Goal: Find specific page/section: Find specific page/section

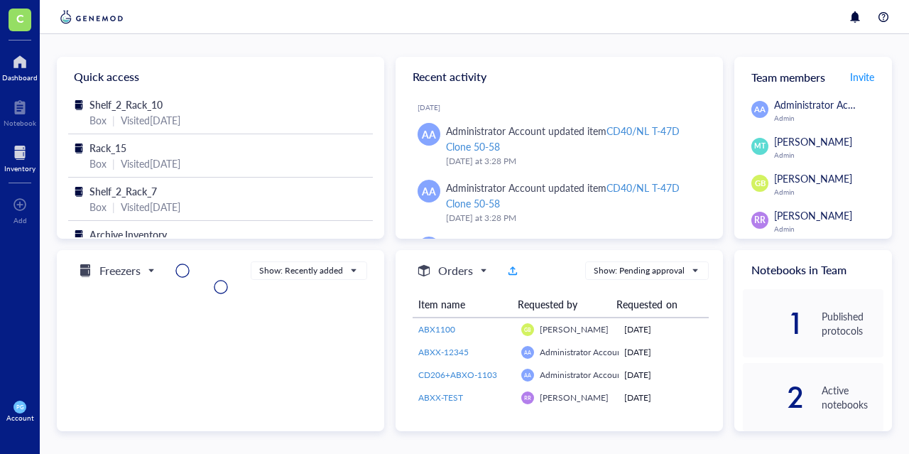
click at [29, 153] on div at bounding box center [19, 152] width 31 height 23
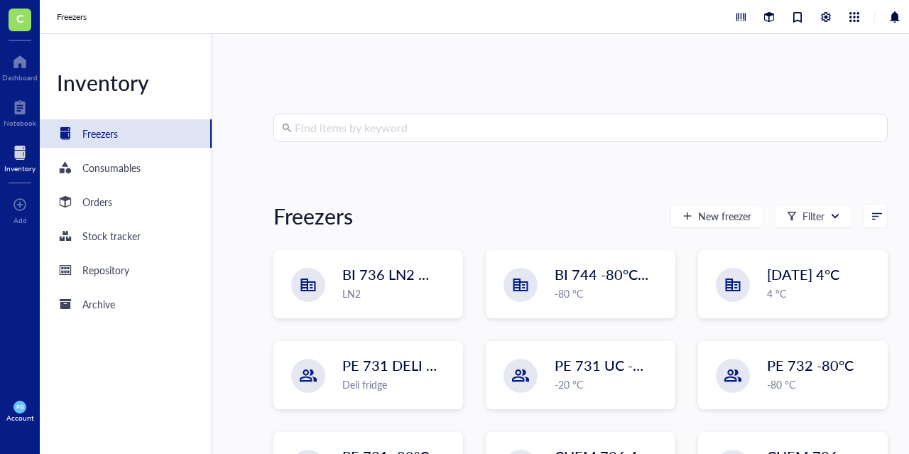
click at [418, 123] on input "search" at bounding box center [587, 127] width 585 height 27
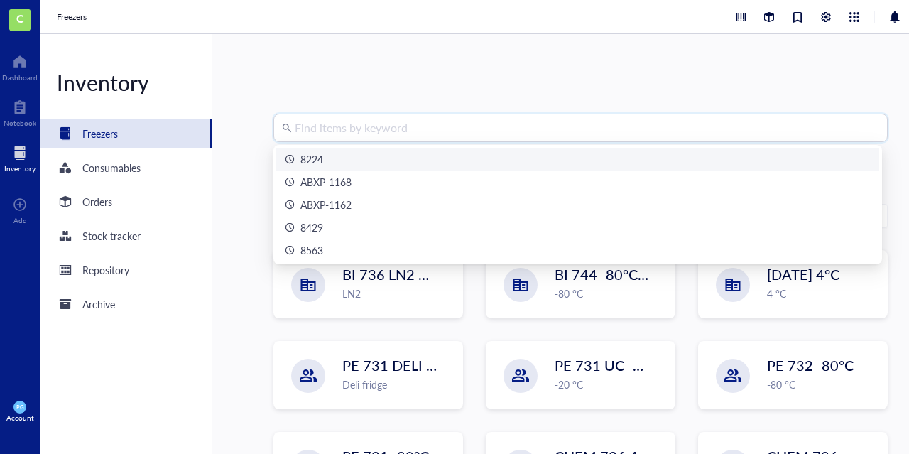
paste input "ABXP-1152"
type input "ABXP-1152"
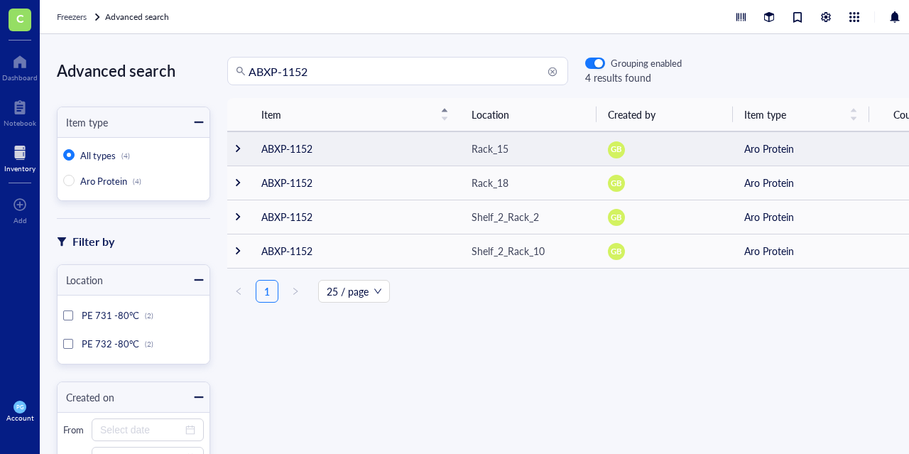
click at [289, 147] on td "ABXP-1152" at bounding box center [355, 148] width 210 height 34
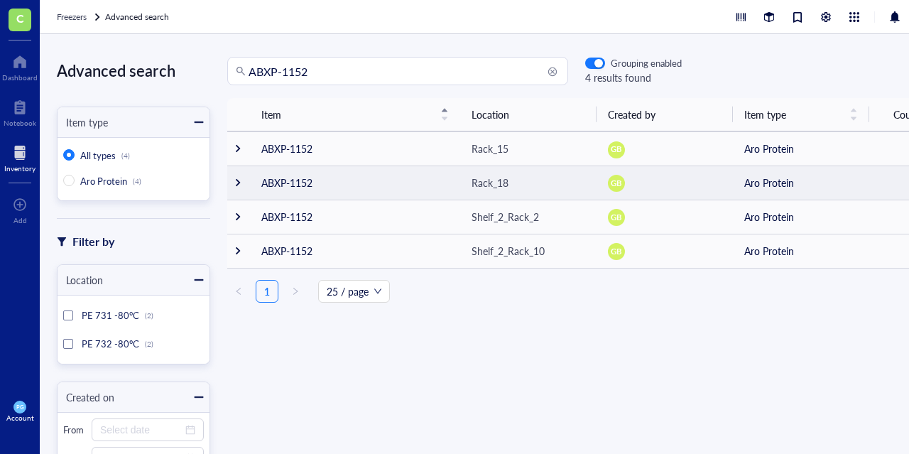
click at [273, 180] on td "ABXP-1152" at bounding box center [355, 182] width 210 height 34
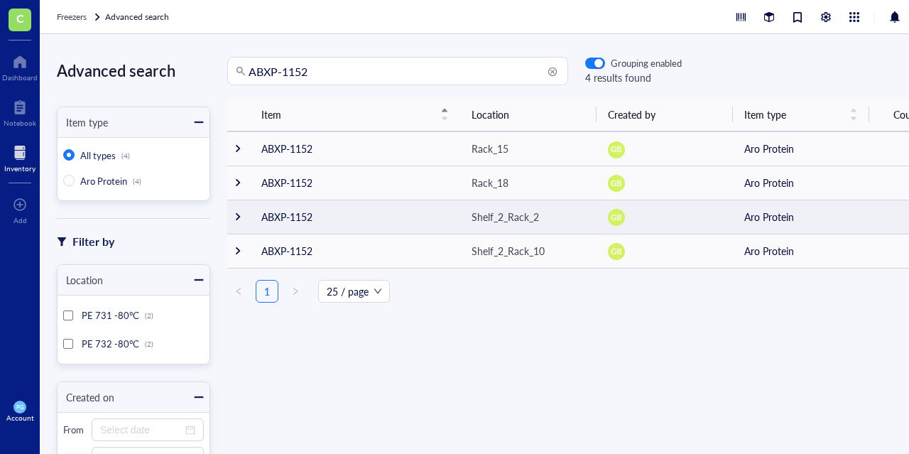
click at [301, 217] on td "ABXP-1152" at bounding box center [355, 217] width 210 height 34
click at [293, 224] on td "ABXP-1152" at bounding box center [355, 217] width 210 height 34
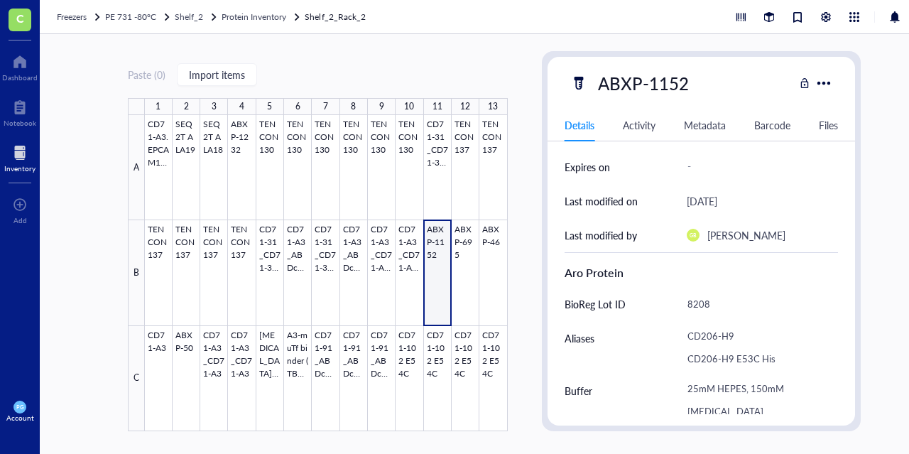
scroll to position [213, 0]
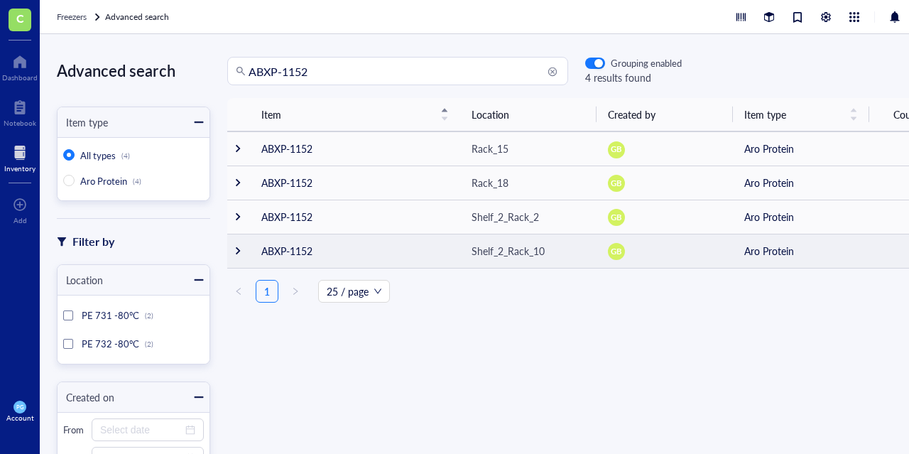
click at [302, 252] on td "ABXP-1152" at bounding box center [355, 251] width 210 height 34
click at [289, 252] on td "ABXP-1152" at bounding box center [355, 251] width 210 height 34
click at [241, 248] on div at bounding box center [238, 251] width 10 height 10
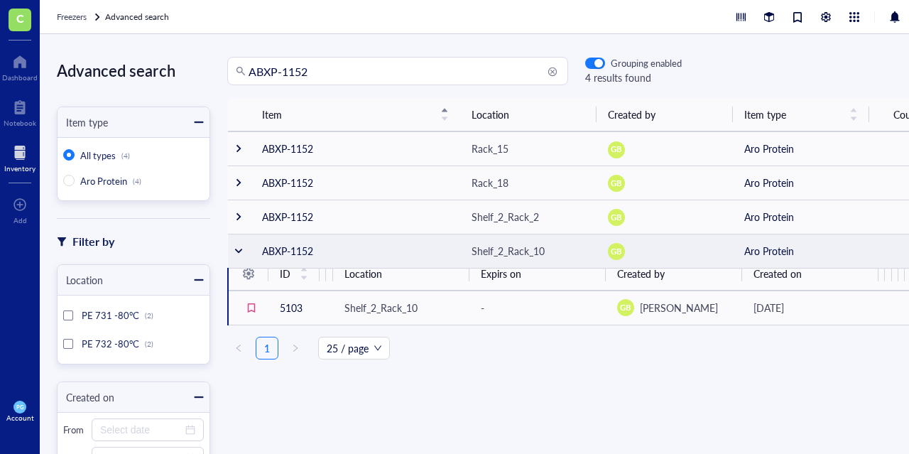
click at [241, 248] on div at bounding box center [239, 251] width 10 height 10
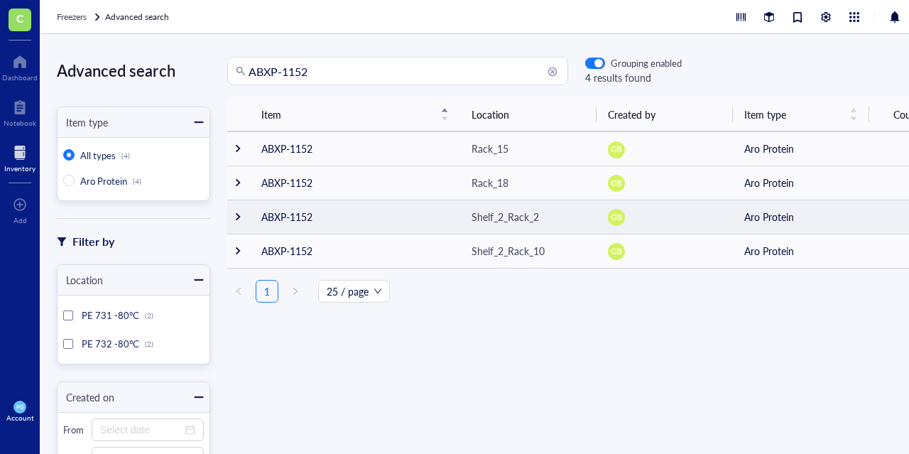
click at [278, 221] on td "ABXP-1152" at bounding box center [355, 217] width 210 height 34
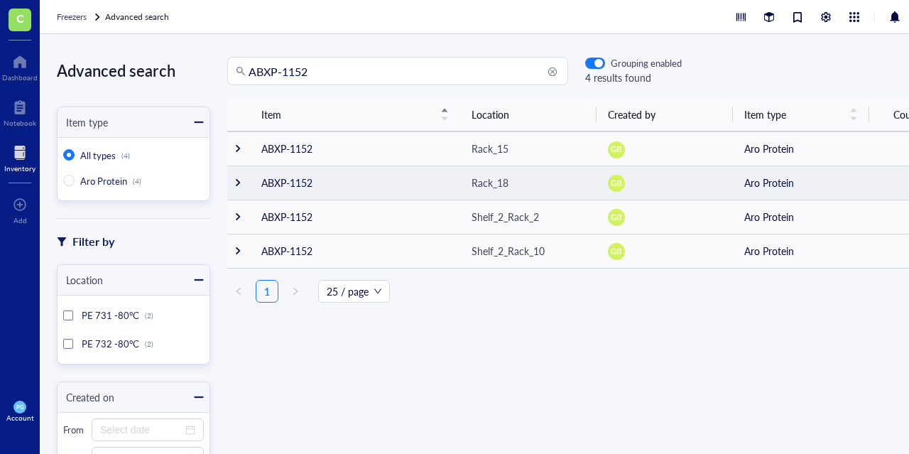
click at [290, 181] on td "ABXP-1152" at bounding box center [355, 182] width 210 height 34
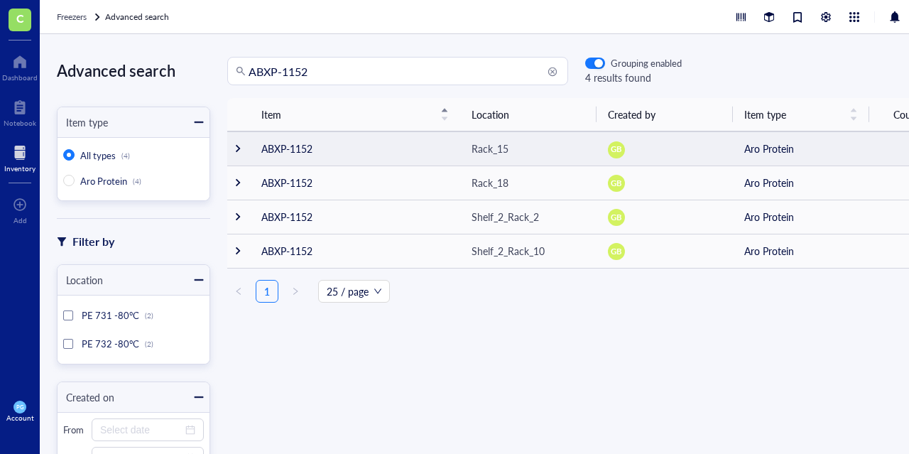
click at [300, 150] on td "ABXP-1152" at bounding box center [355, 148] width 210 height 34
